Goal: Check status: Check status

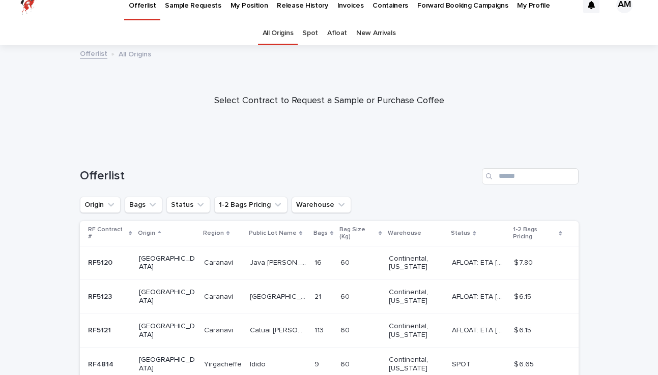
scroll to position [10, 0]
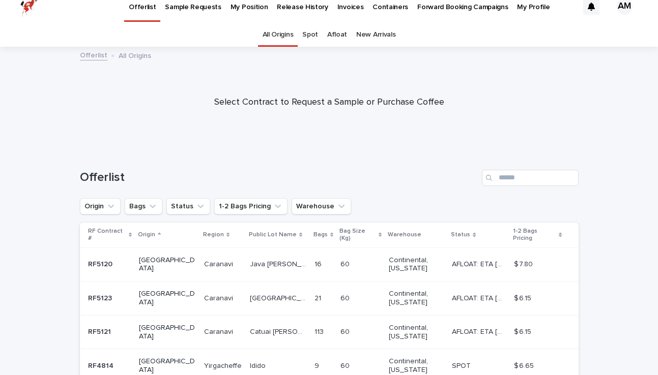
click at [230, 8] on p "My Position" at bounding box center [249, 0] width 38 height 21
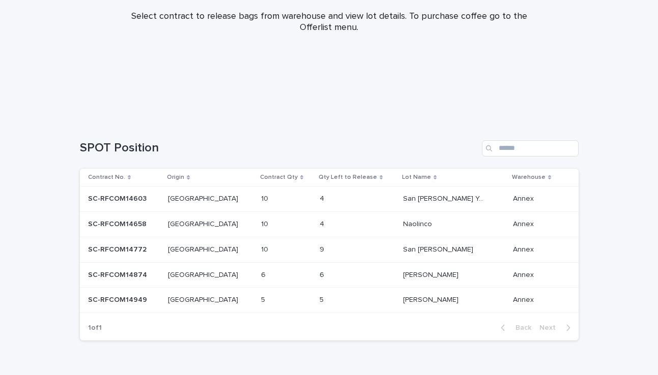
scroll to position [159, 0]
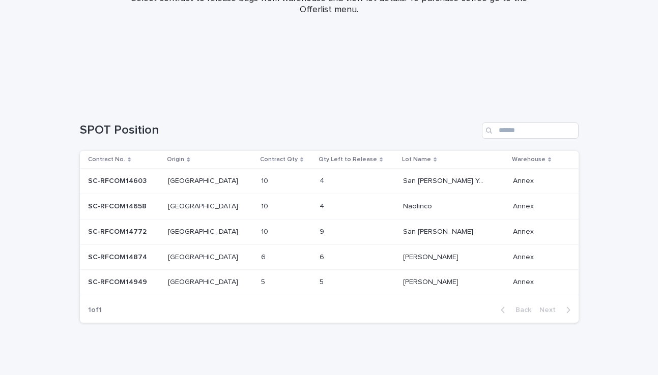
click at [158, 283] on p at bounding box center [124, 282] width 72 height 9
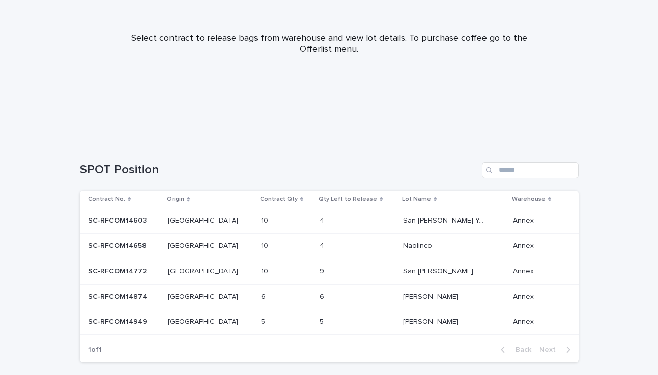
scroll to position [165, 0]
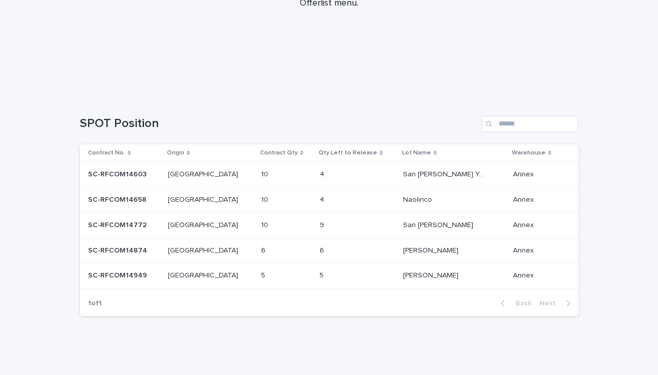
click at [134, 249] on p "SC-RFCOM14874" at bounding box center [118, 250] width 61 height 11
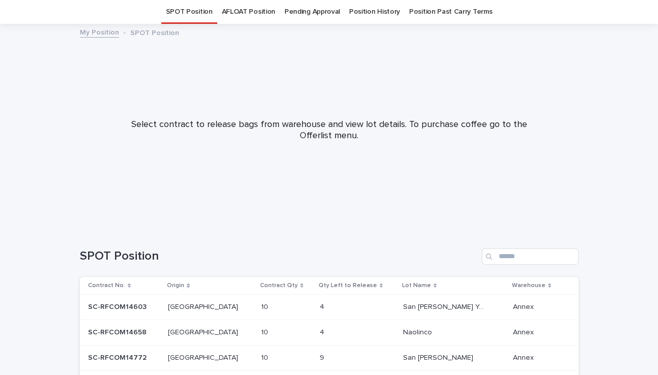
scroll to position [165, 0]
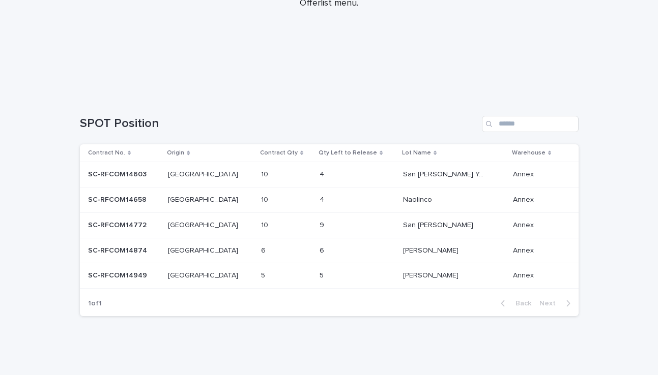
click at [206, 284] on div "[GEOGRAPHIC_DATA] [GEOGRAPHIC_DATA]" at bounding box center [210, 276] width 84 height 17
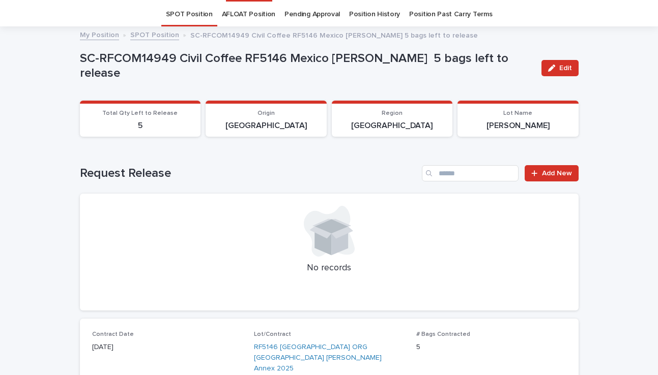
scroll to position [33, 0]
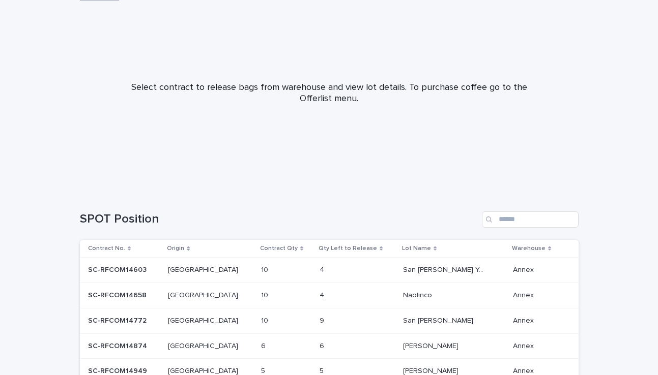
scroll to position [130, 0]
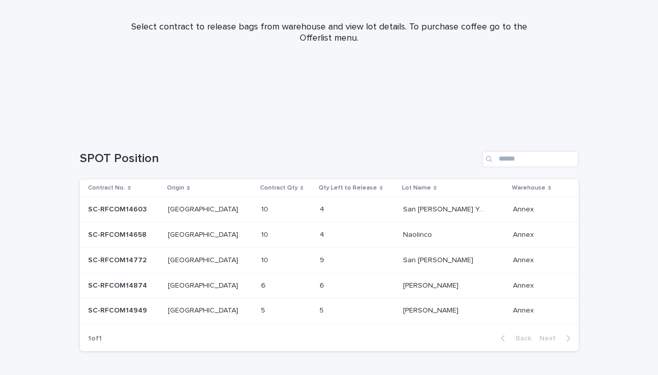
click at [193, 309] on p "[GEOGRAPHIC_DATA]" at bounding box center [204, 310] width 72 height 11
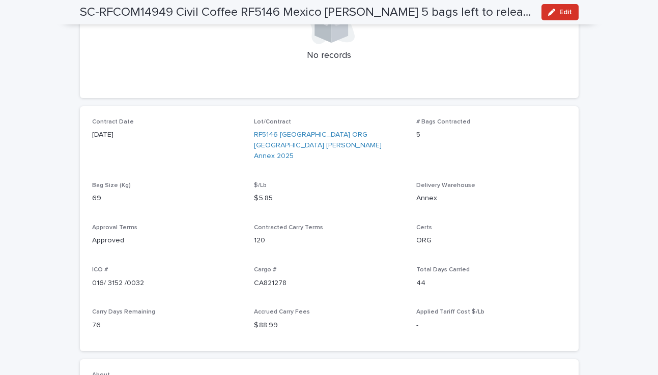
scroll to position [246, 0]
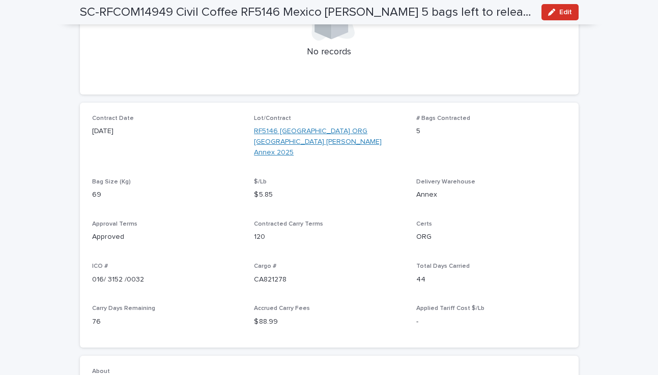
click at [294, 141] on link "RF5146 [GEOGRAPHIC_DATA] ORG [GEOGRAPHIC_DATA] [PERSON_NAME] Annex 2025" at bounding box center [329, 142] width 150 height 32
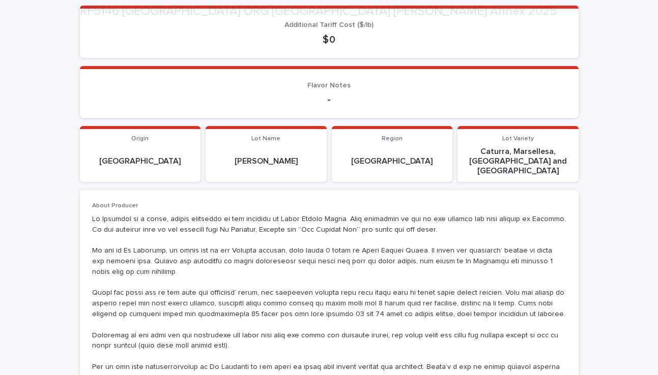
scroll to position [170, 0]
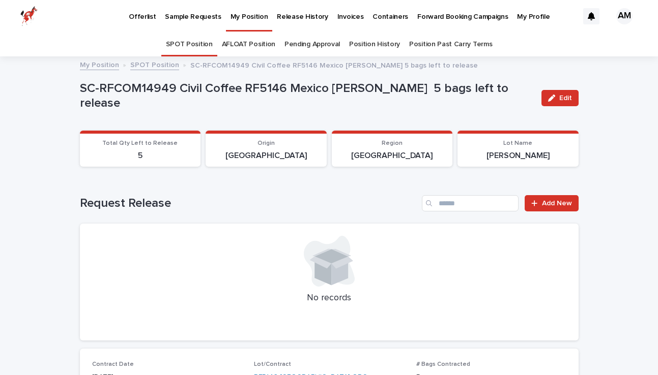
scroll to position [33, 0]
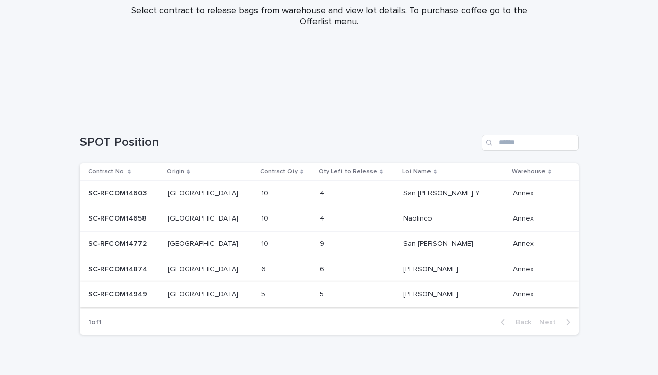
scroll to position [165, 0]
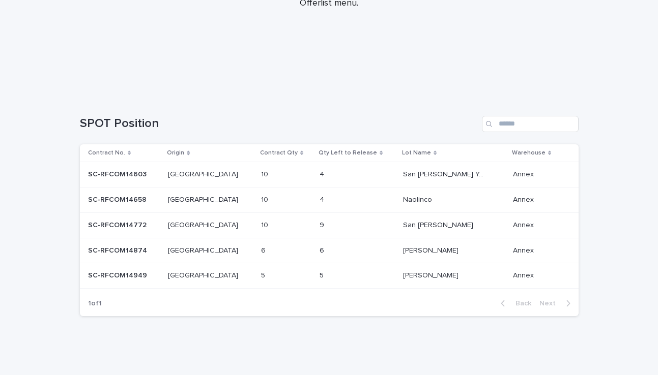
click at [198, 243] on div "[GEOGRAPHIC_DATA] [GEOGRAPHIC_DATA]" at bounding box center [210, 251] width 84 height 17
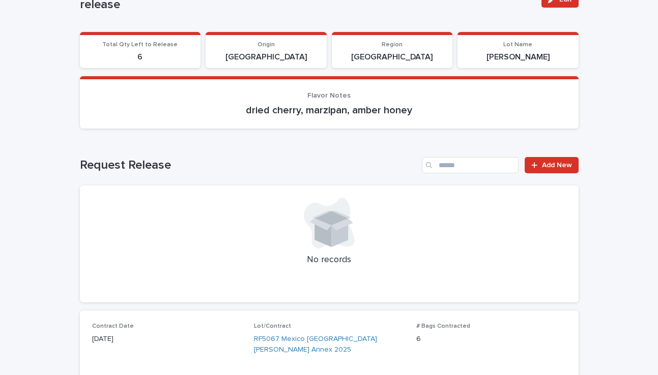
scroll to position [254, 0]
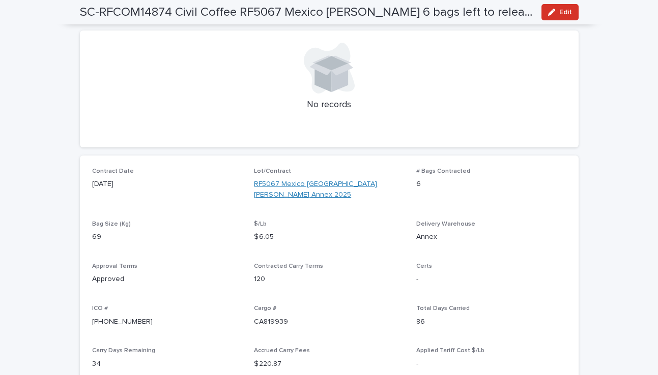
click at [264, 188] on link "RF5067 Mexico [GEOGRAPHIC_DATA] [PERSON_NAME] Annex 2025" at bounding box center [329, 189] width 150 height 21
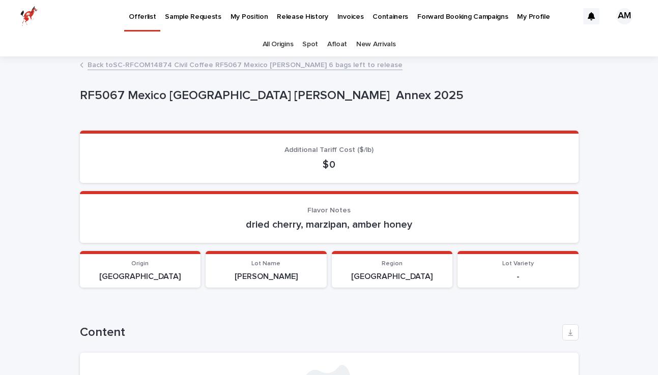
scroll to position [153, 0]
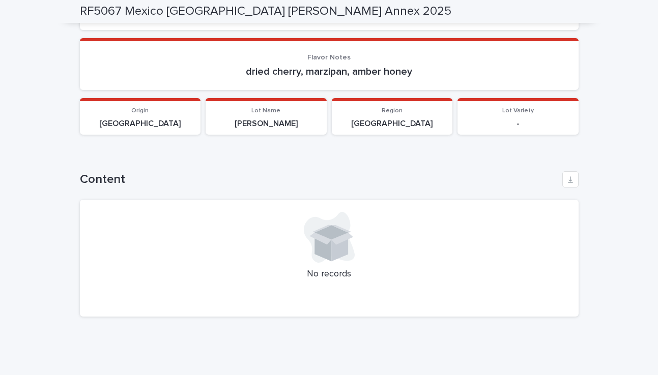
click at [560, 184] on div "Content" at bounding box center [329, 179] width 499 height 16
click at [618, 168] on div "**********" at bounding box center [329, 140] width 658 height 472
